Goal: Check status

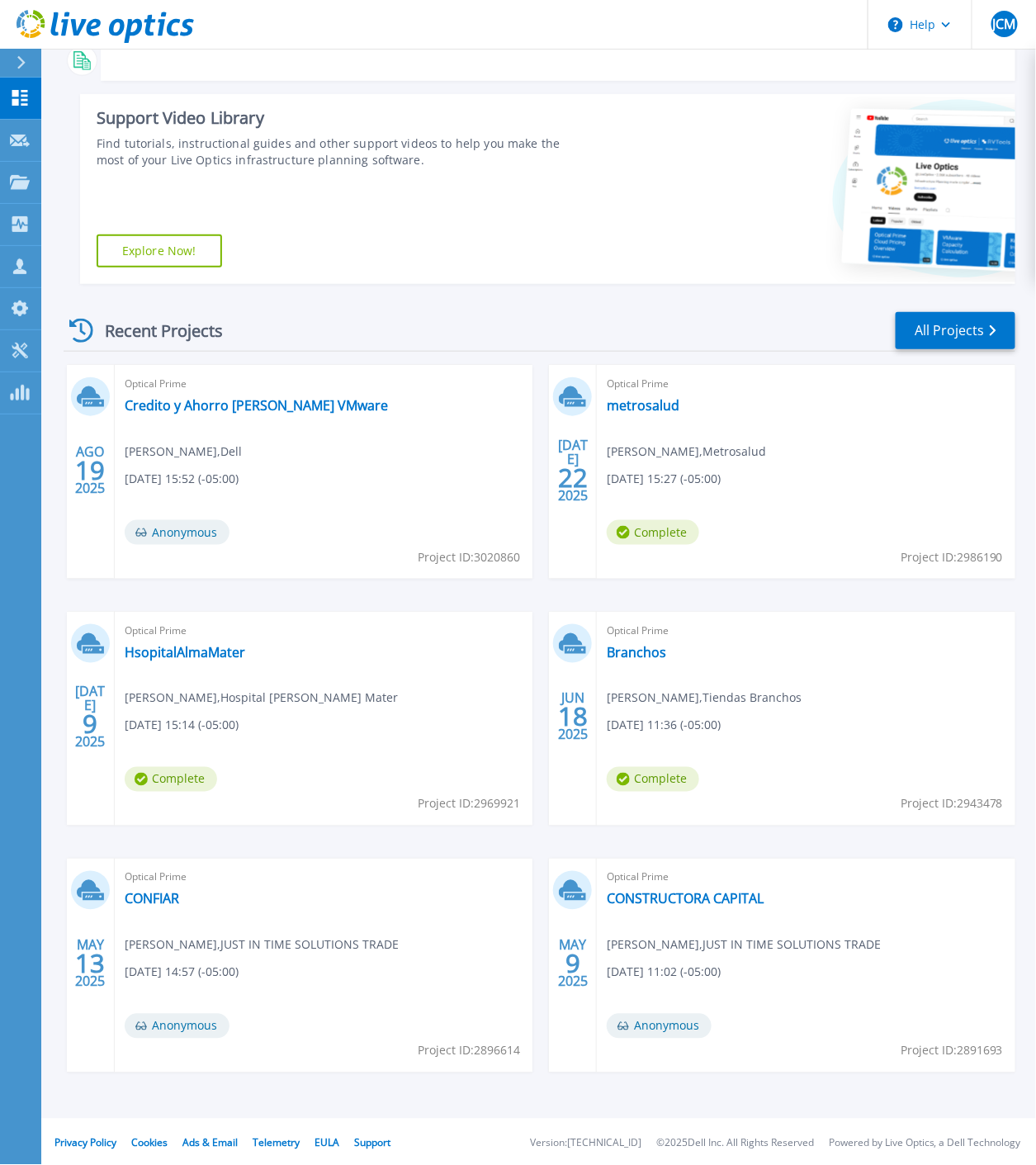
scroll to position [274, 0]
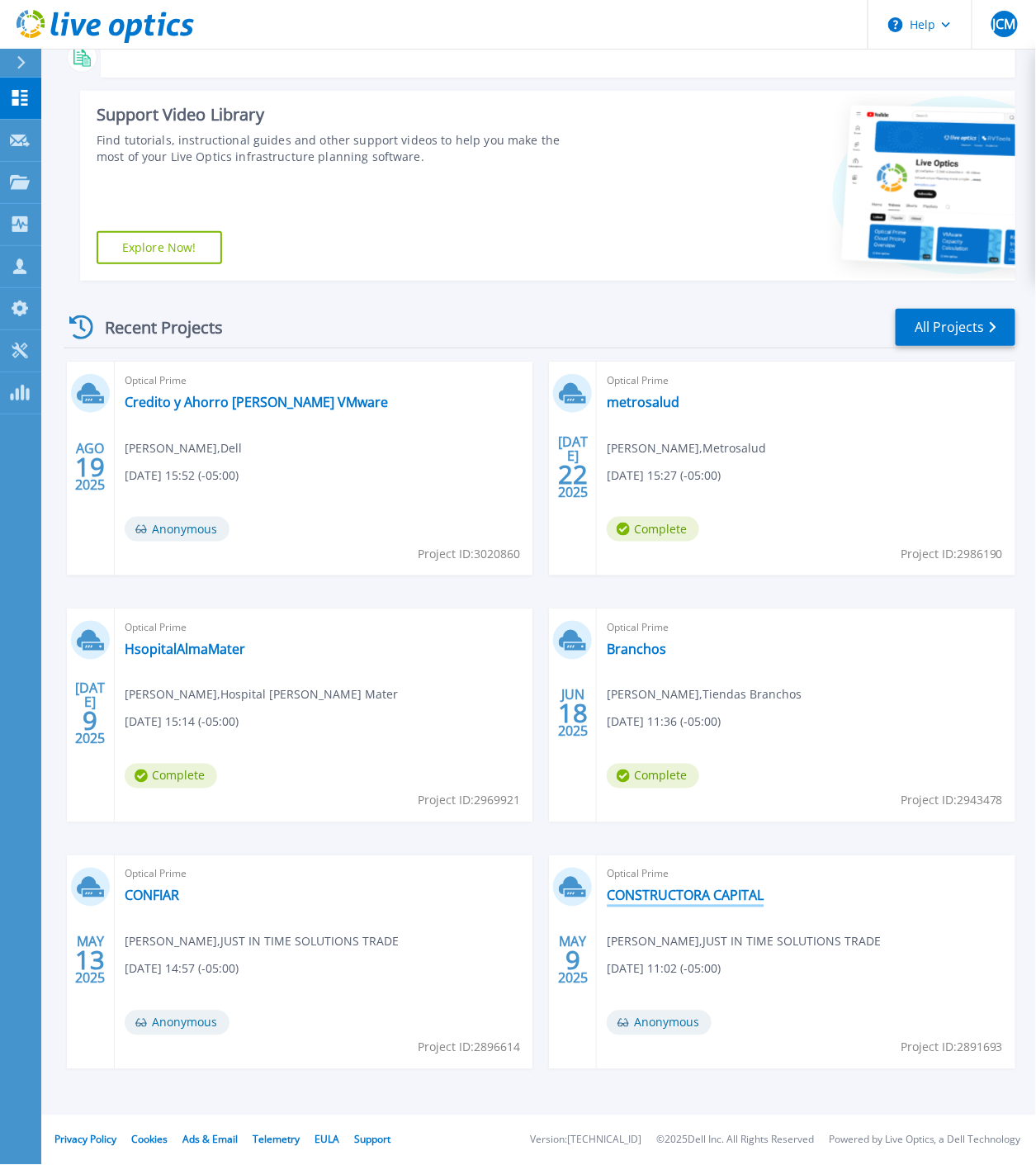
click at [670, 898] on link "CONSTRUCTORA CAPITAL" at bounding box center [684, 895] width 157 height 16
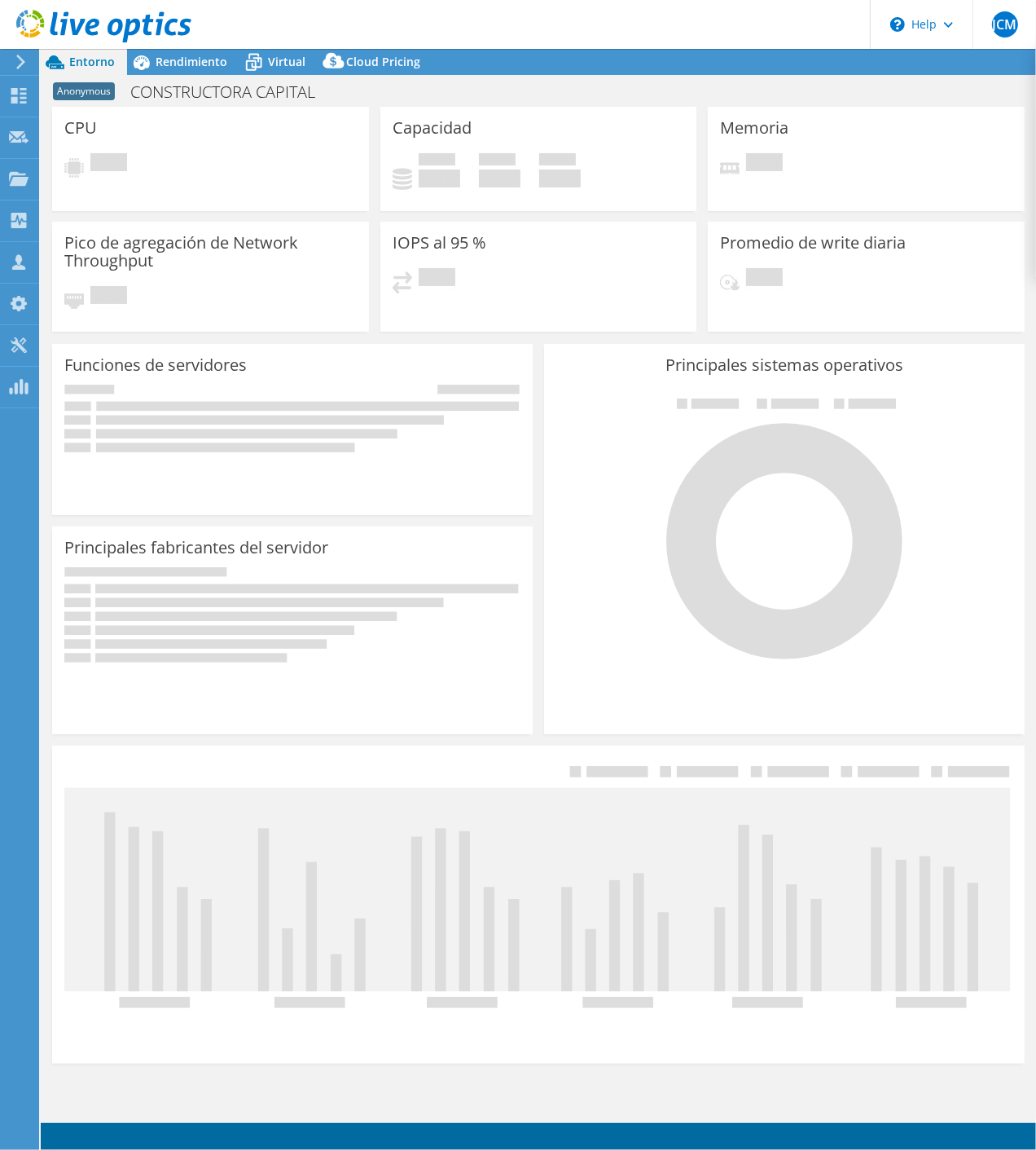
select select "USD"
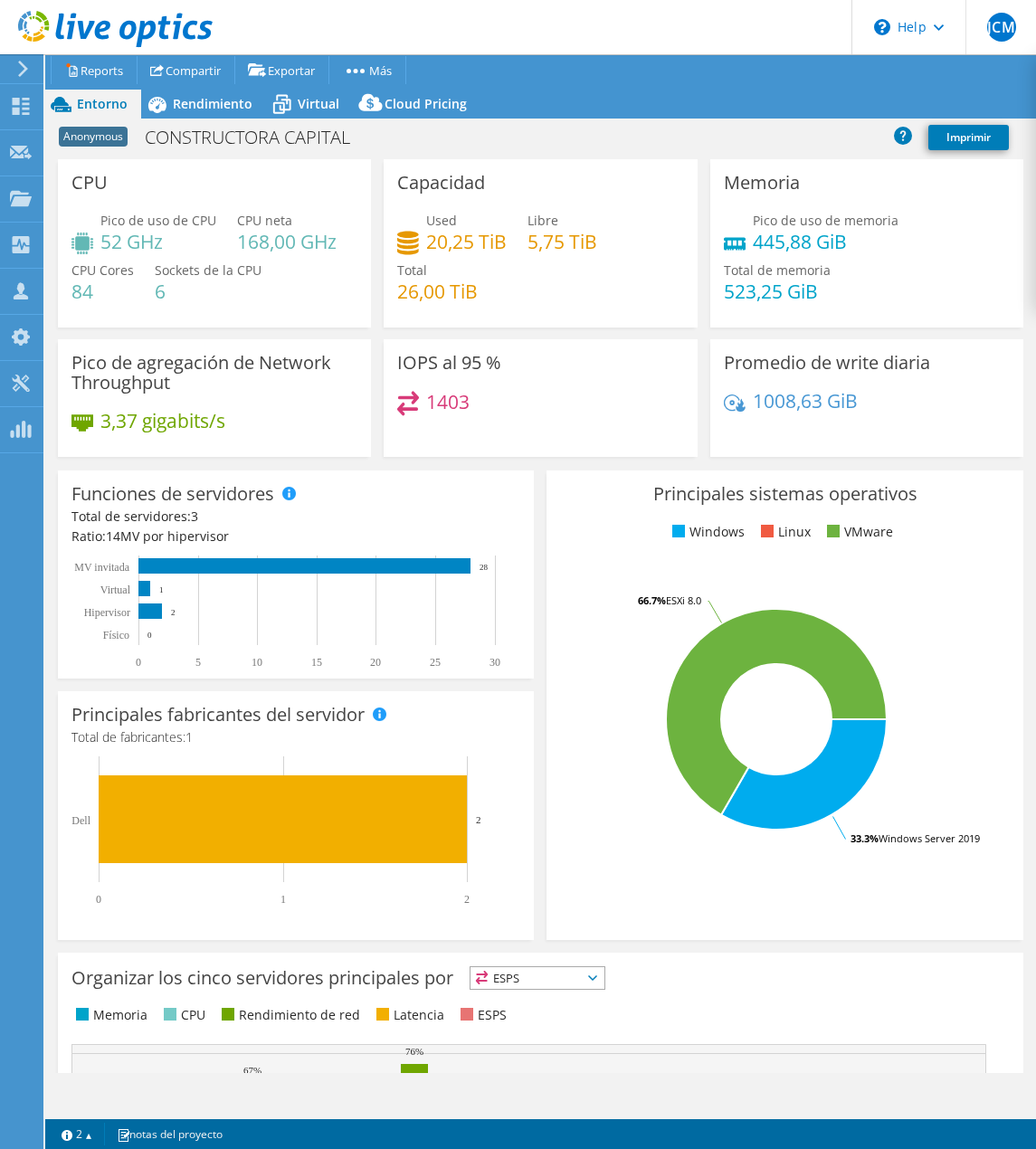
select select "USD"
